Goal: Navigation & Orientation: Find specific page/section

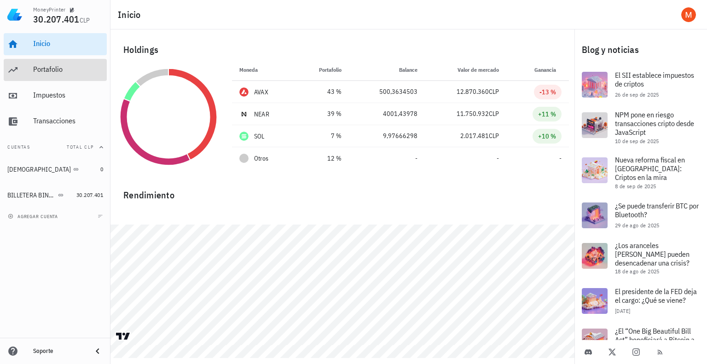
click at [58, 75] on div "Portafolio" at bounding box center [68, 69] width 70 height 21
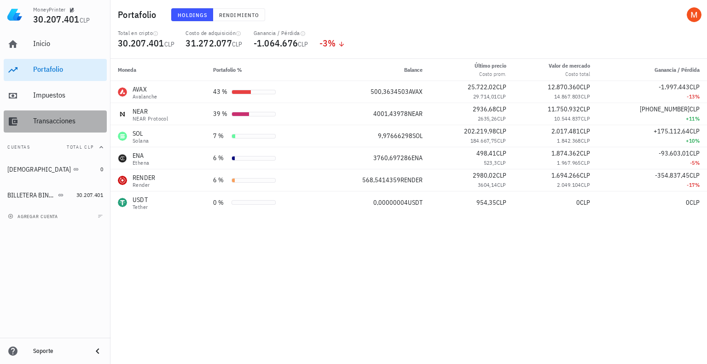
drag, startPoint x: 55, startPoint y: 123, endPoint x: 93, endPoint y: 118, distance: 38.9
click at [55, 122] on div "Transacciones" at bounding box center [68, 120] width 70 height 9
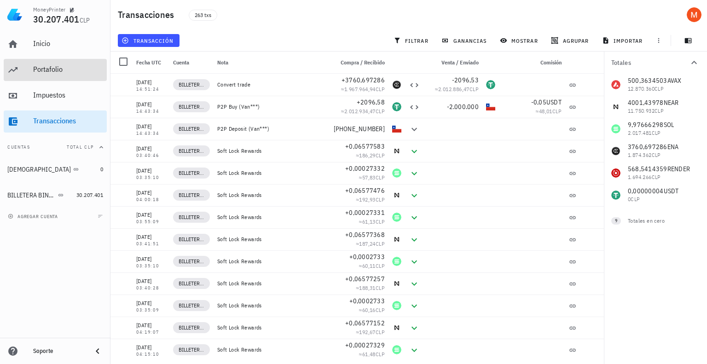
click at [52, 73] on div "Portafolio" at bounding box center [68, 69] width 70 height 9
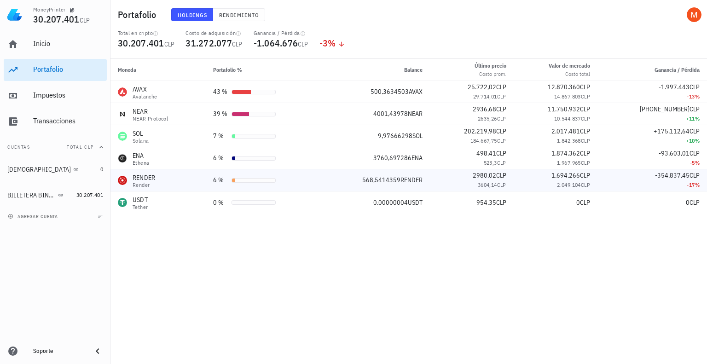
click at [181, 180] on div "RENDER Render" at bounding box center [158, 180] width 81 height 15
click at [166, 91] on div "AVAX Avalanche" at bounding box center [158, 92] width 81 height 15
click at [24, 43] on link "Inicio" at bounding box center [55, 44] width 103 height 22
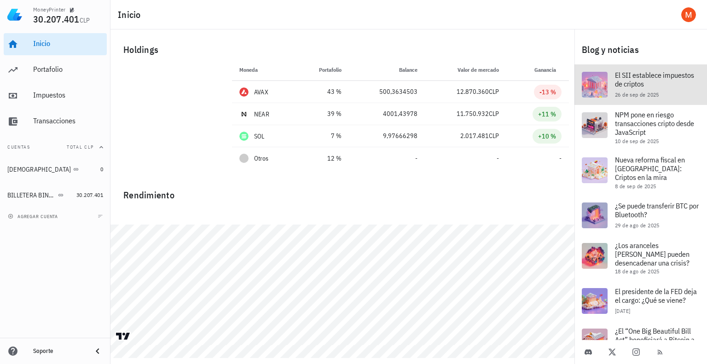
click at [669, 87] on span "El SII establece impuestos de criptos" at bounding box center [654, 79] width 79 height 18
